Goal: Check status: Check status

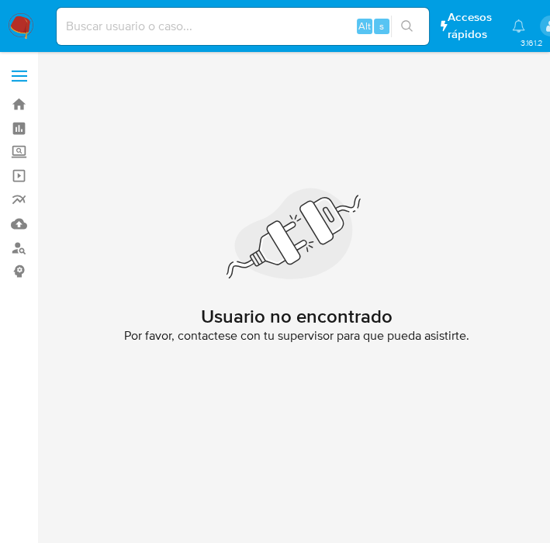
click at [23, 19] on img at bounding box center [21, 26] width 26 height 26
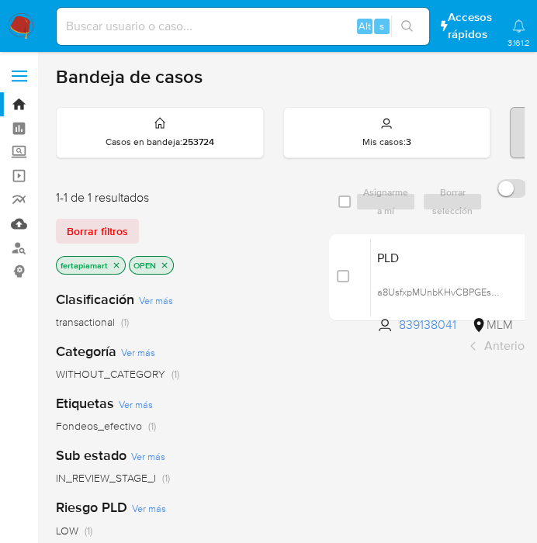
click at [17, 231] on link "Mulan" at bounding box center [92, 224] width 185 height 24
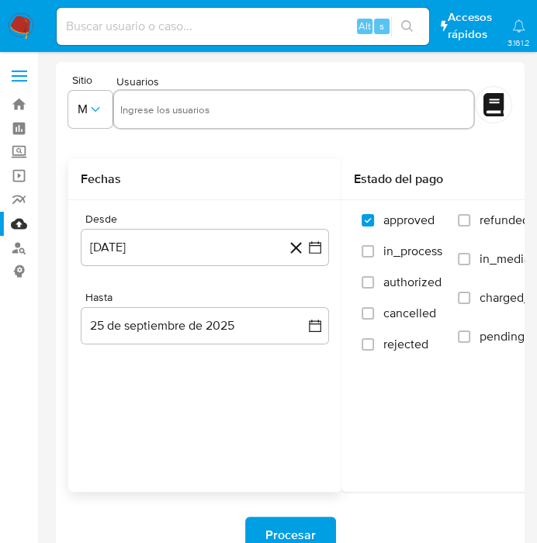
click at [294, 253] on icon at bounding box center [295, 247] width 19 height 19
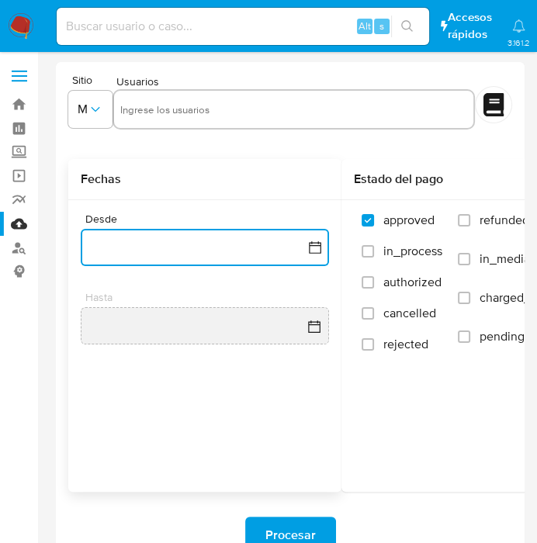
click at [308, 247] on icon "button" at bounding box center [315, 248] width 16 height 16
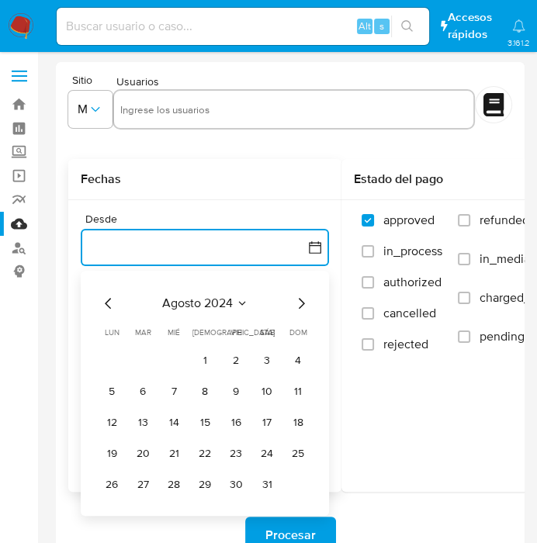
click at [302, 300] on icon "Mes siguiente" at bounding box center [302, 303] width 6 height 11
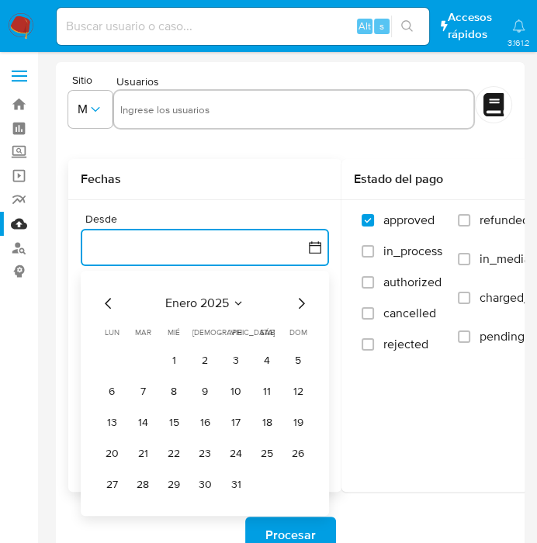
click at [302, 300] on icon "Mes siguiente" at bounding box center [302, 303] width 6 height 11
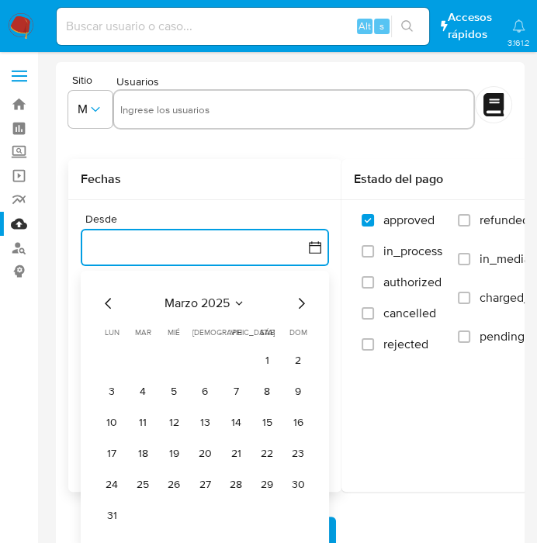
click at [298, 310] on icon "Mes siguiente" at bounding box center [301, 303] width 19 height 19
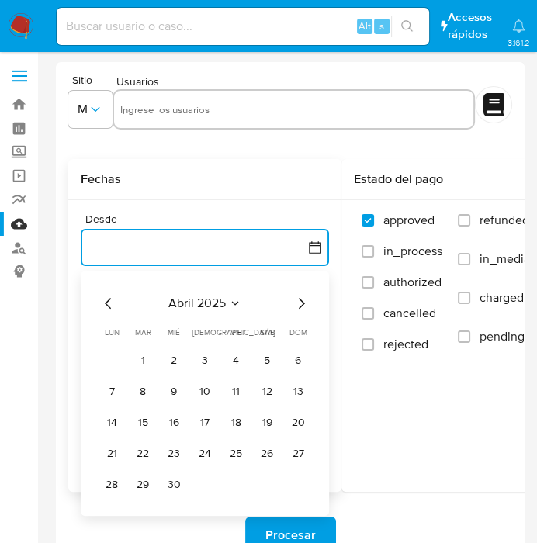
click at [296, 300] on icon "Mes siguiente" at bounding box center [301, 303] width 19 height 19
click at [210, 364] on button "1" at bounding box center [204, 361] width 25 height 25
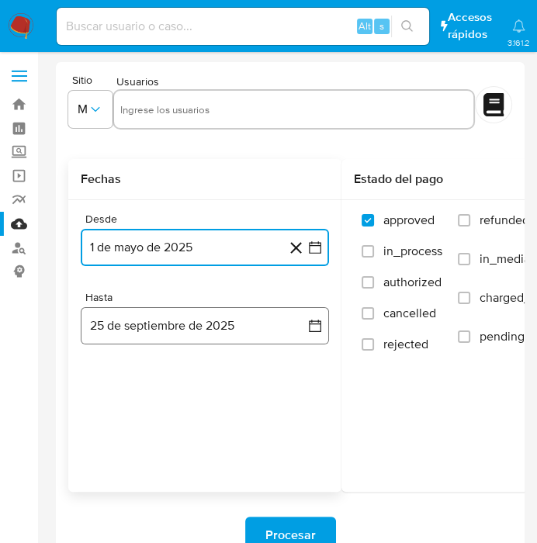
click at [312, 327] on icon "button" at bounding box center [315, 326] width 16 height 16
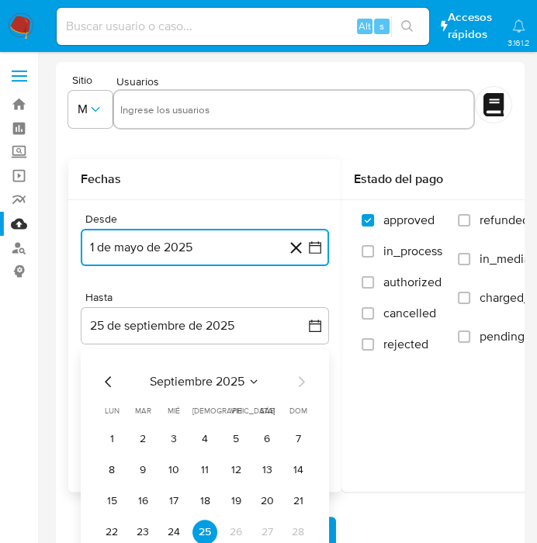
click at [110, 384] on icon "Mes anterior" at bounding box center [108, 382] width 19 height 19
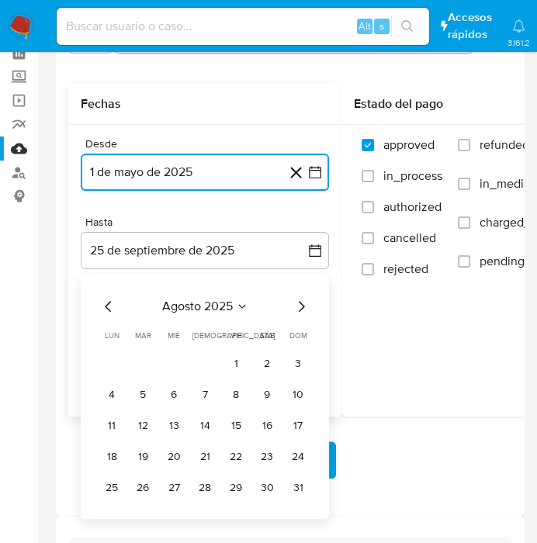
scroll to position [120, 0]
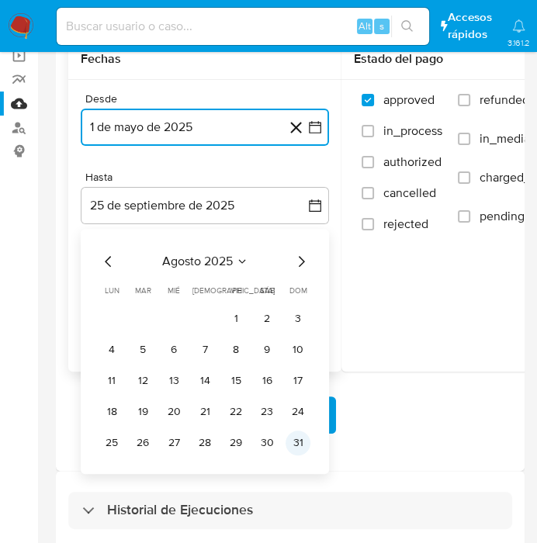
click at [290, 447] on button "31" at bounding box center [298, 443] width 25 height 25
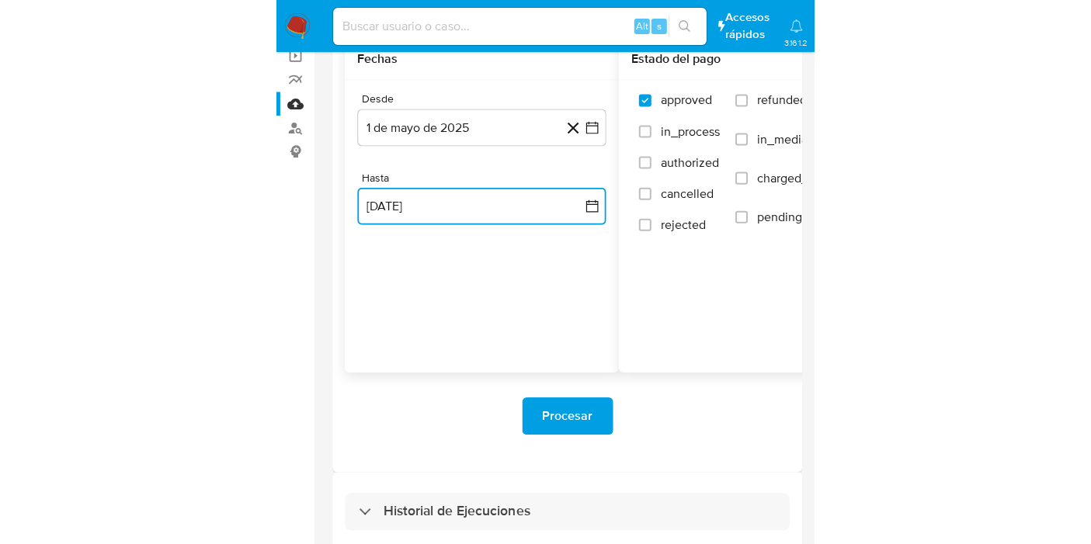
scroll to position [0, 0]
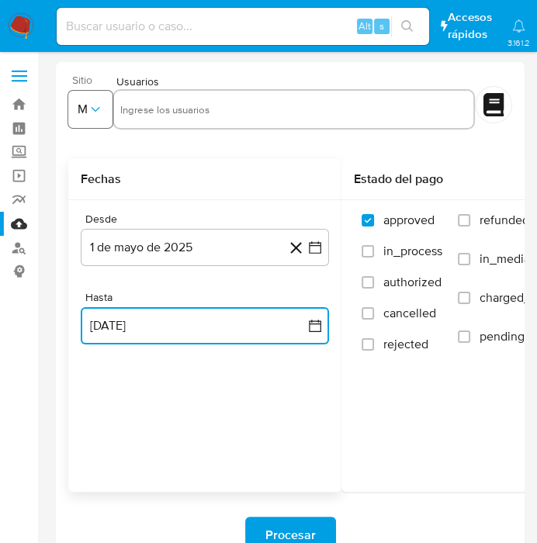
click at [99, 108] on icon "button" at bounding box center [96, 110] width 16 height 16
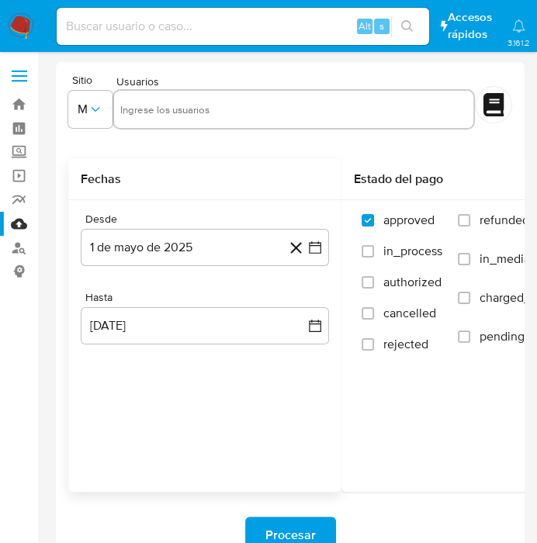
click at [208, 415] on div "Fechas Desde [DATE] [DATE] Hasta [DATE] [DATE]" at bounding box center [204, 325] width 273 height 333
click at [149, 111] on input "text" at bounding box center [293, 109] width 347 height 25
paste input "348060230"
type input "348060230"
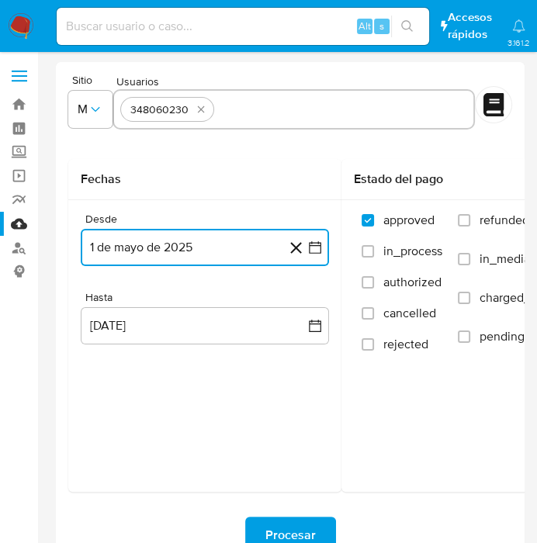
click at [258, 109] on input "text" at bounding box center [343, 109] width 247 height 25
type input "2458708009"
click at [326, 112] on input "text" at bounding box center [396, 109] width 141 height 25
type input "502068767"
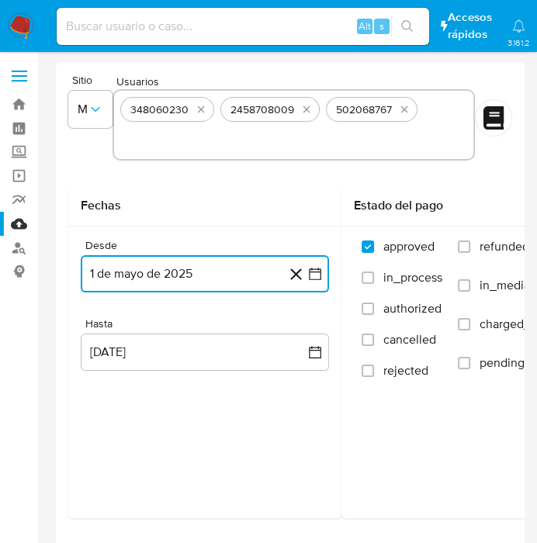
click at [261, 143] on input "text" at bounding box center [293, 140] width 347 height 25
type input "2489171931"
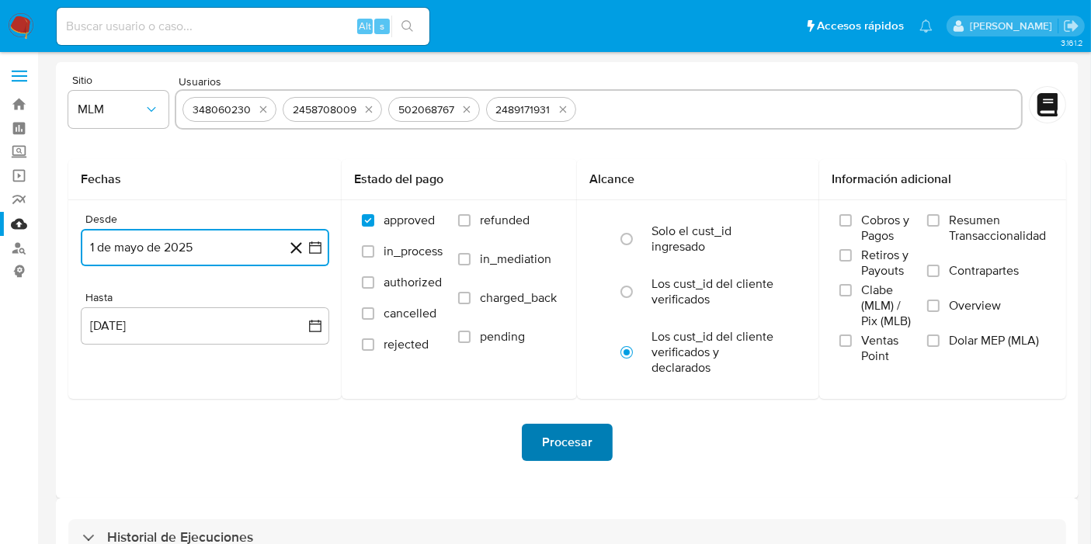
click at [550, 441] on span "Procesar" at bounding box center [567, 442] width 50 height 34
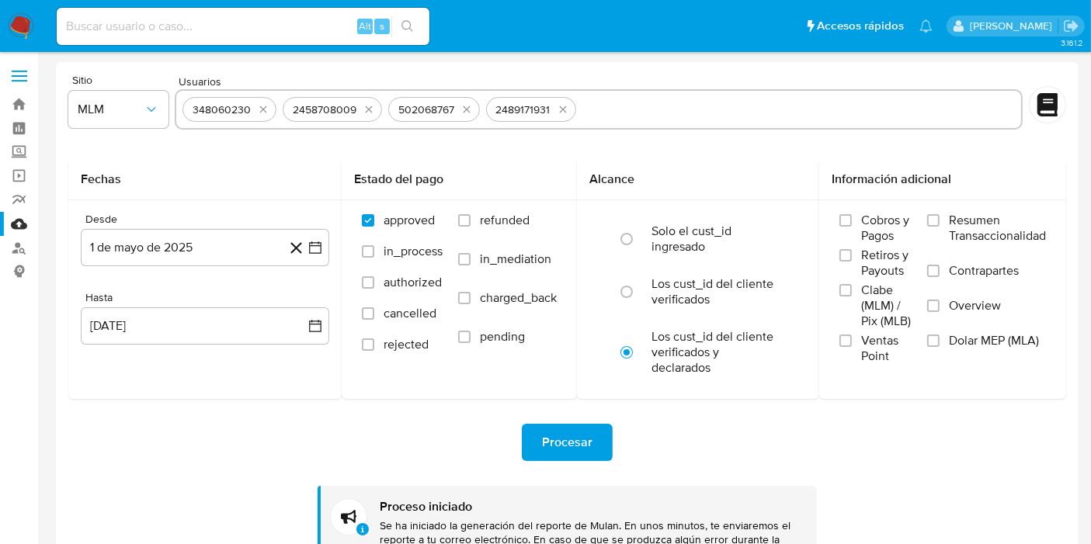
click at [550, 54] on main "3.161.2" at bounding box center [545, 373] width 1091 height 747
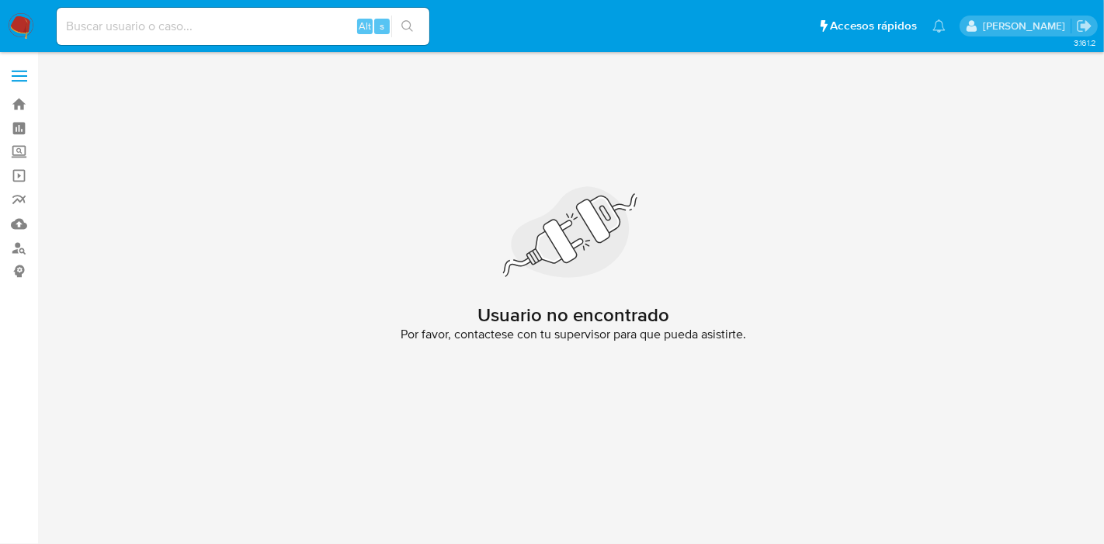
click at [23, 18] on img at bounding box center [21, 26] width 26 height 26
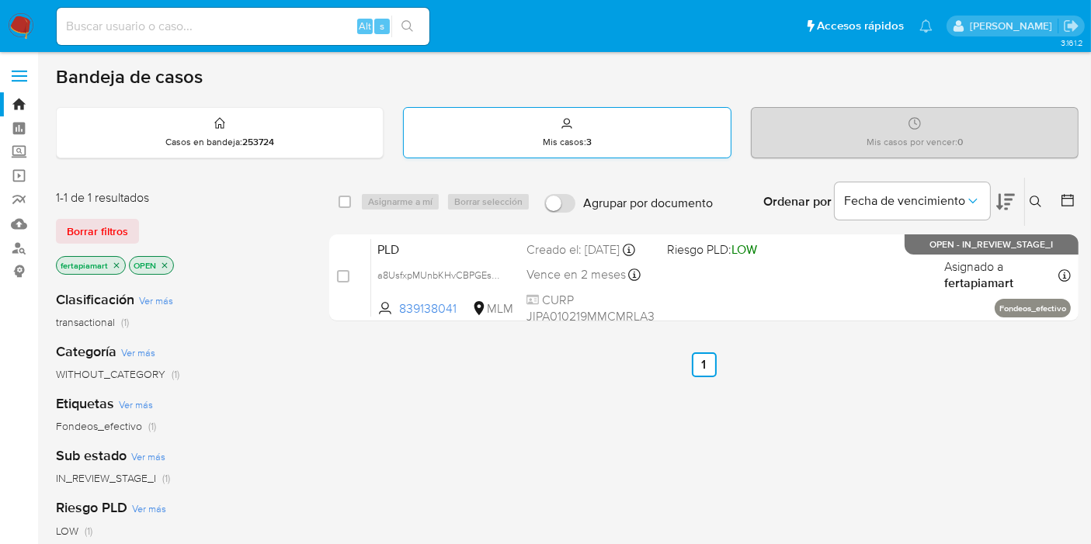
click at [500, 144] on div "Mis casos : 3" at bounding box center [567, 133] width 326 height 50
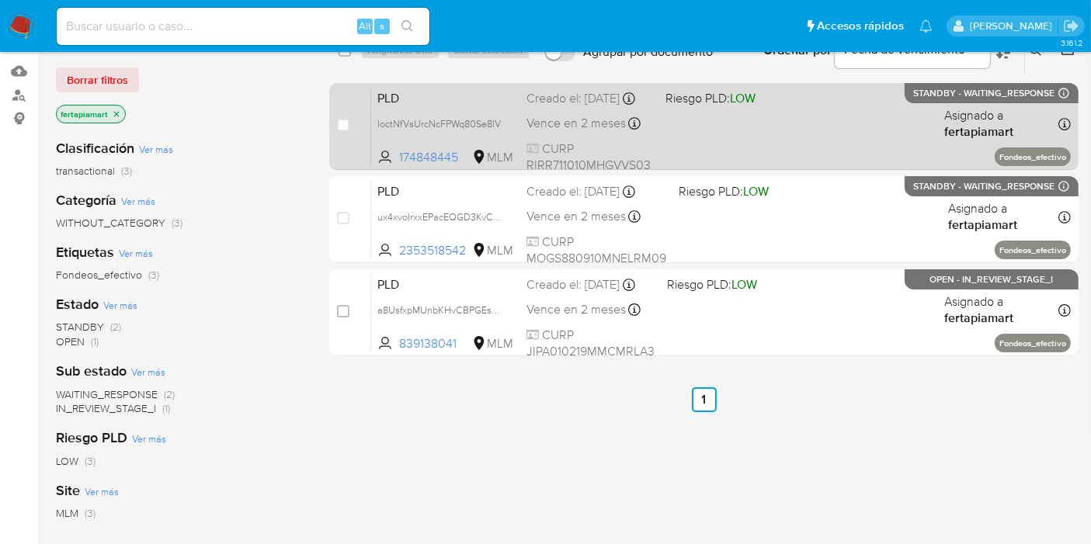
scroll to position [153, 0]
click at [479, 124] on div "PLD IoctNfVsUrcNcFPWq80Se8lV 174848445 MLM Riesgo PLD: LOW Creado el: 12/09/202…" at bounding box center [720, 126] width 699 height 78
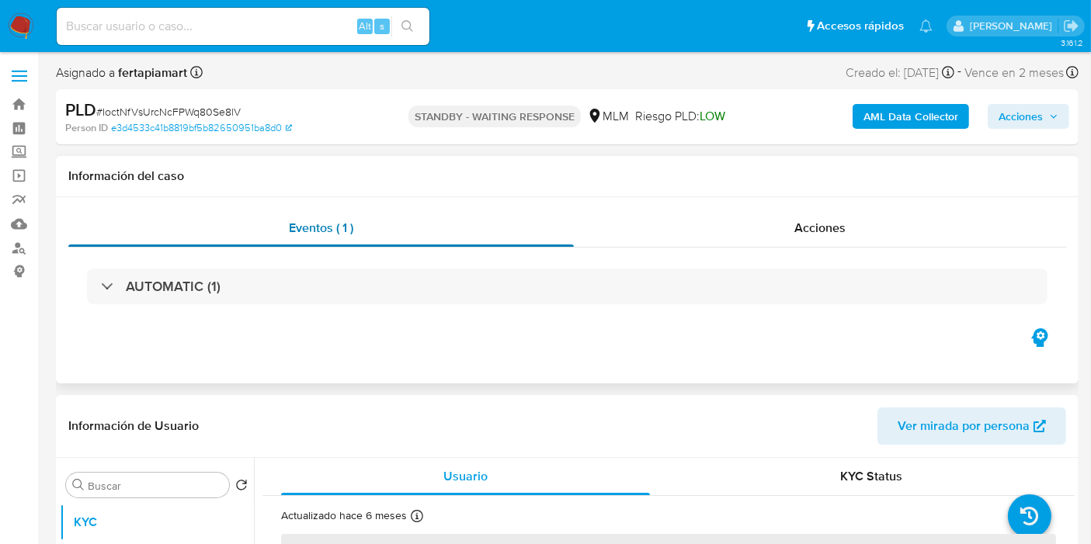
select select "10"
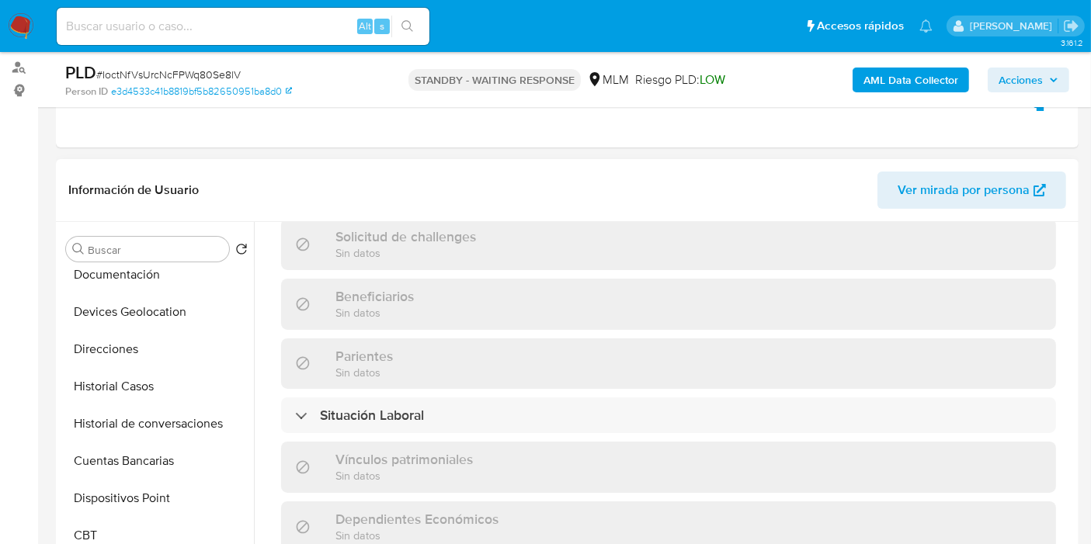
scroll to position [199, 0]
click at [161, 417] on button "Historial de conversaciones" at bounding box center [151, 422] width 182 height 37
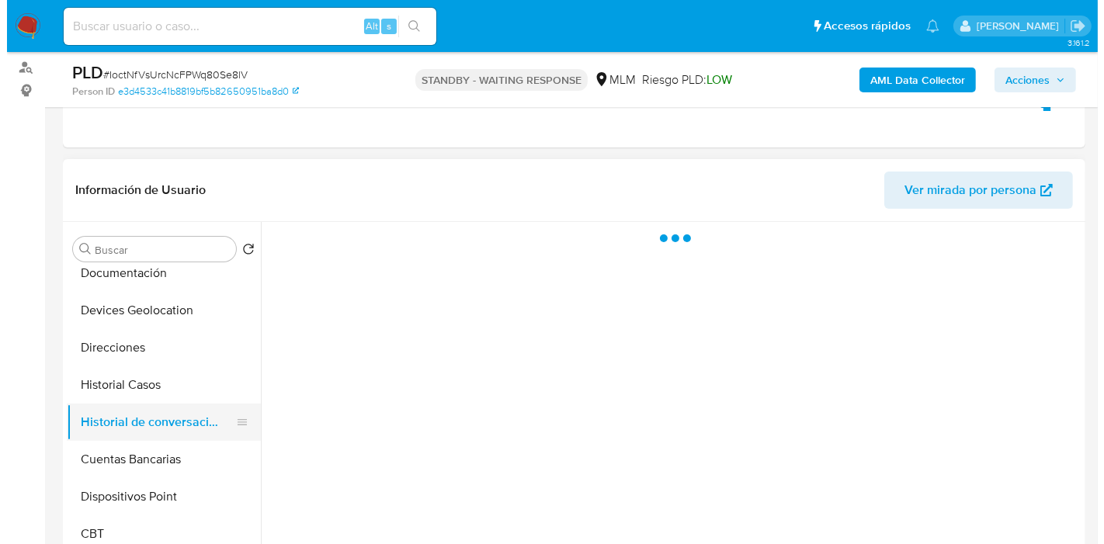
scroll to position [0, 0]
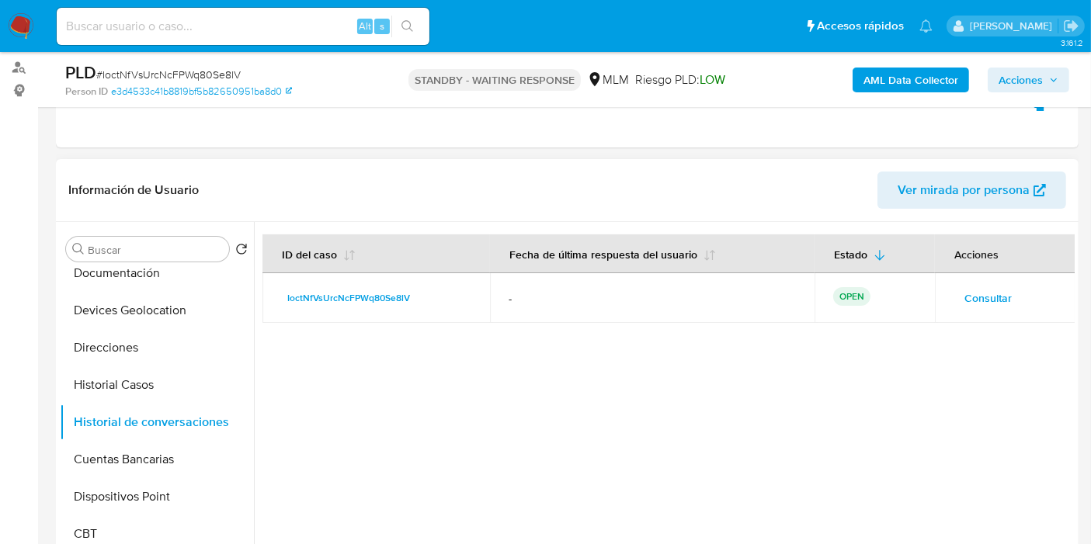
click at [987, 293] on span "Consultar" at bounding box center [987, 298] width 47 height 22
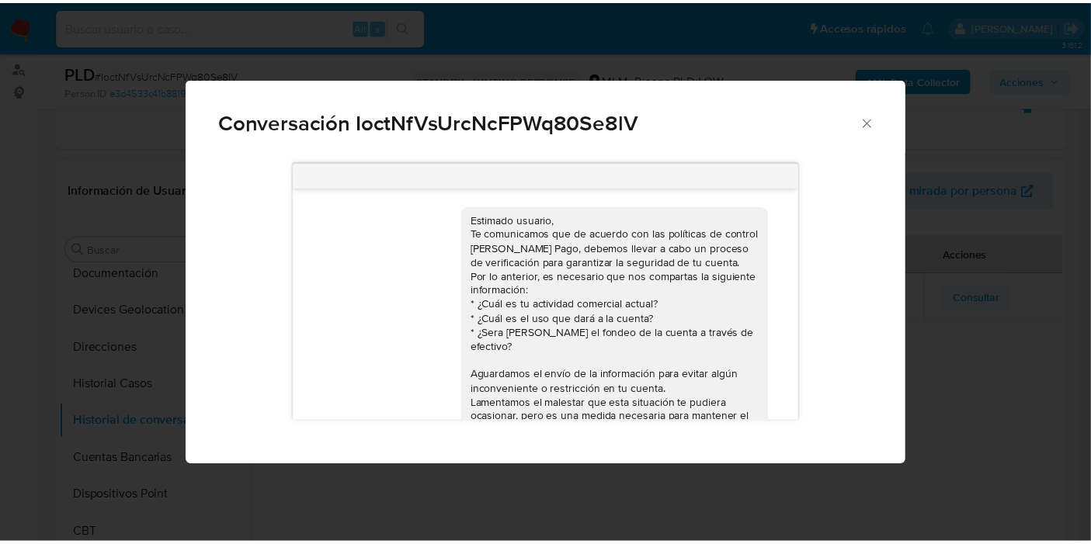
scroll to position [81, 0]
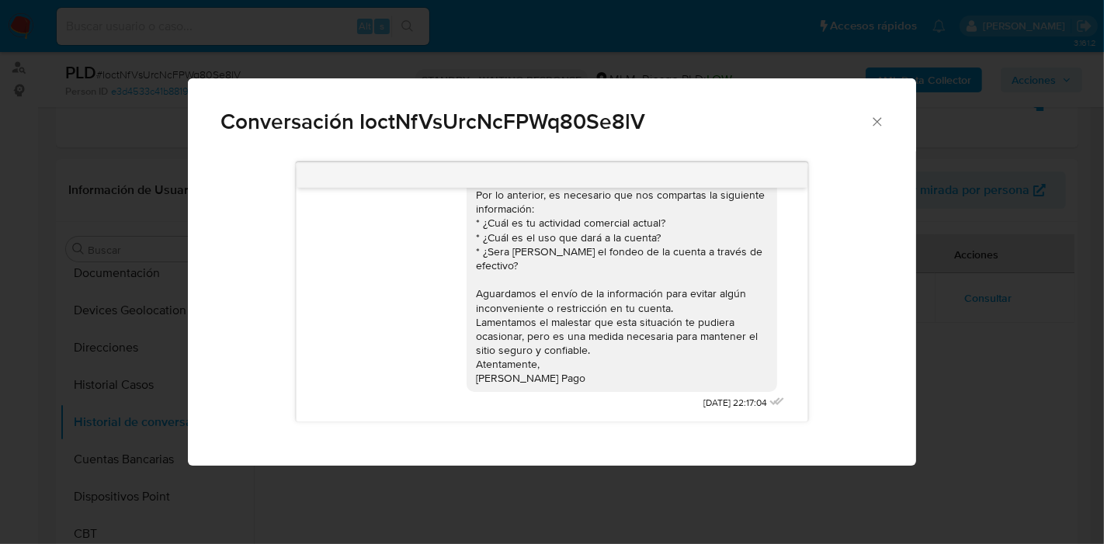
click at [882, 127] on icon "Cerrar" at bounding box center [877, 122] width 16 height 16
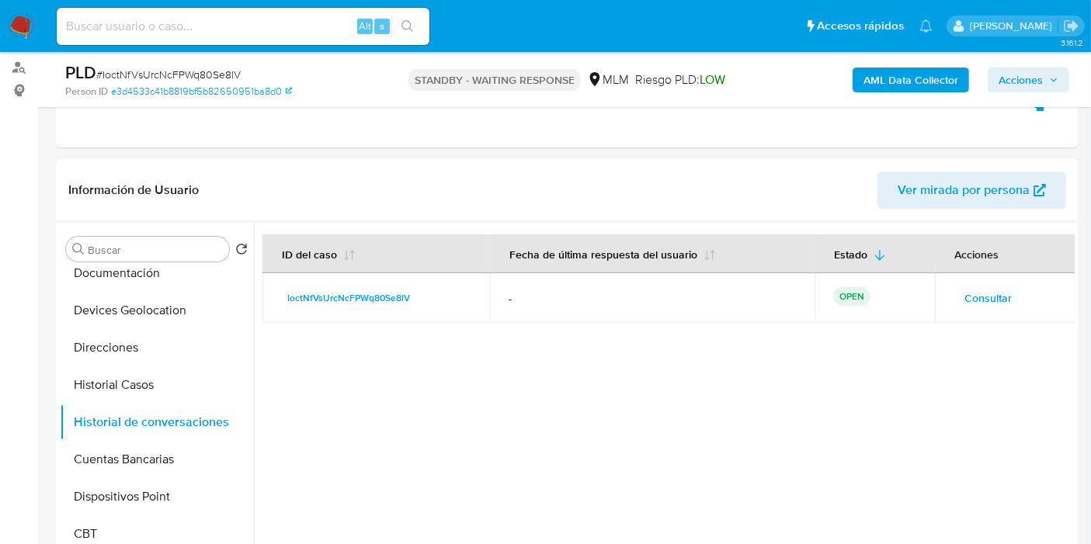
click at [22, 30] on img at bounding box center [21, 26] width 26 height 26
